Goal: Book appointment/travel/reservation

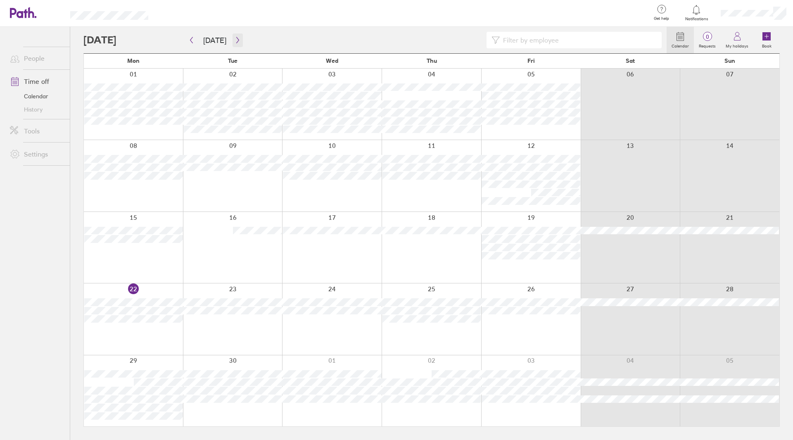
click at [237, 42] on icon "button" at bounding box center [238, 40] width 6 height 7
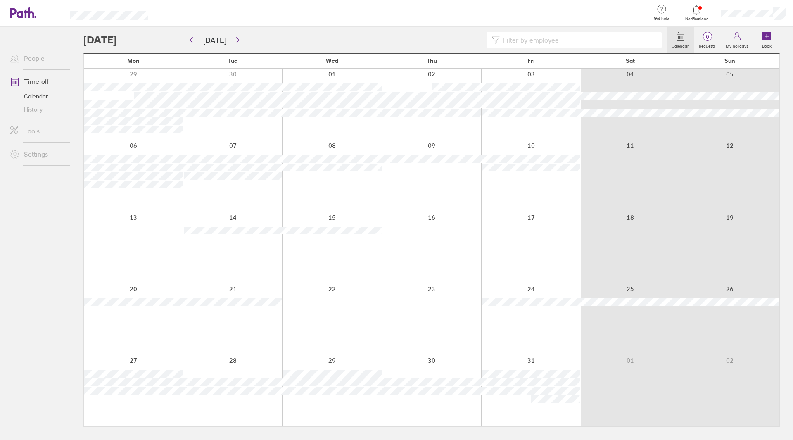
click at [337, 184] on div at bounding box center [332, 175] width 100 height 71
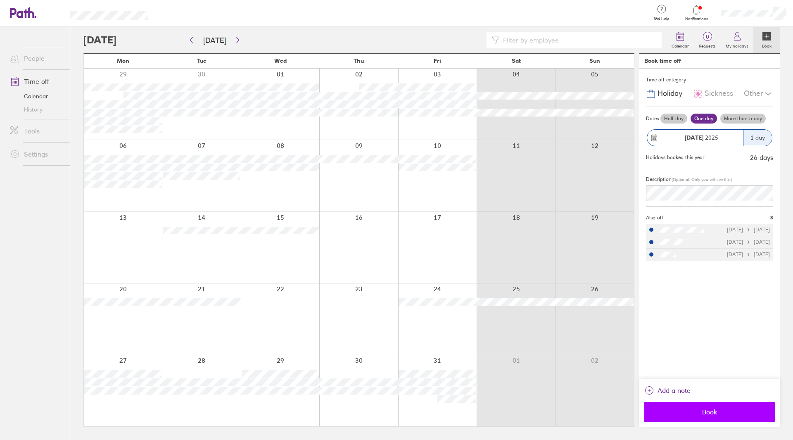
click at [718, 411] on span "Book" at bounding box center [709, 411] width 119 height 7
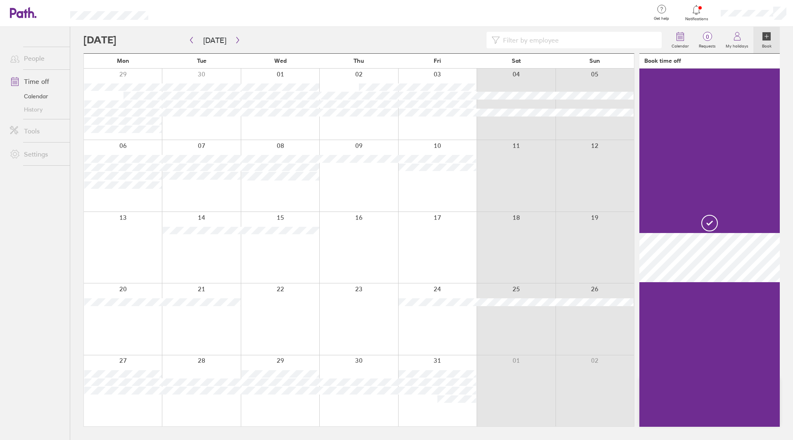
click at [441, 194] on div at bounding box center [437, 175] width 78 height 71
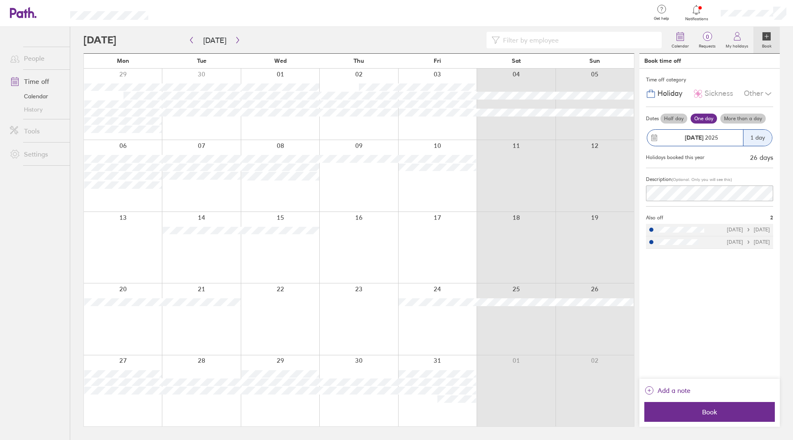
click at [708, 117] on label "One day" at bounding box center [704, 119] width 26 height 10
click at [0, 0] on input "One day" at bounding box center [0, 0] width 0 height 0
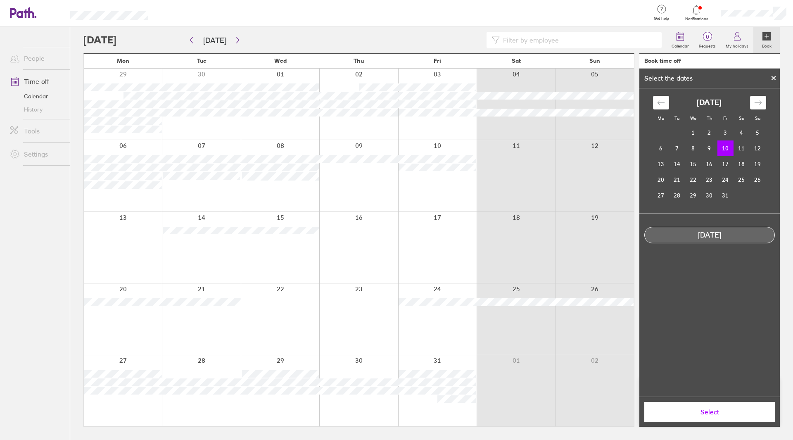
click at [725, 145] on td "10" at bounding box center [726, 148] width 16 height 16
click at [704, 412] on span "Select" at bounding box center [709, 411] width 119 height 7
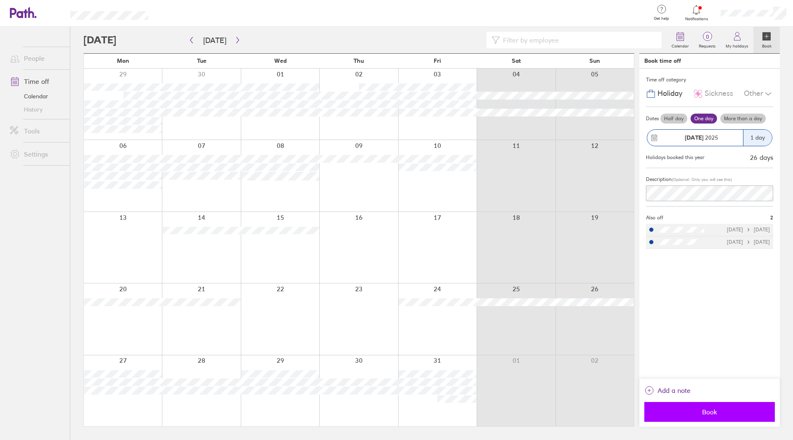
click at [713, 414] on span "Book" at bounding box center [709, 411] width 119 height 7
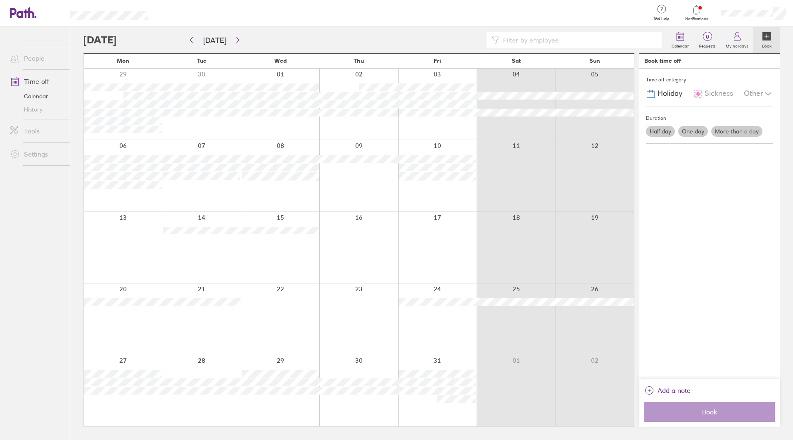
click at [695, 10] on icon at bounding box center [697, 10] width 10 height 10
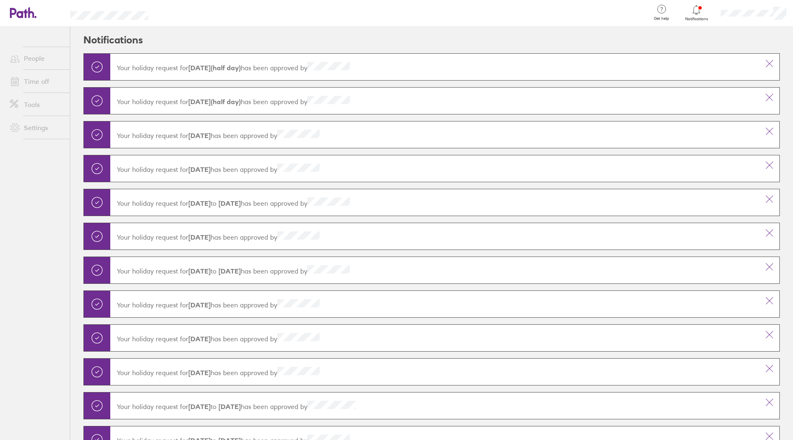
click at [26, 17] on icon at bounding box center [19, 13] width 18 height 10
